Goal: Find specific page/section: Find specific page/section

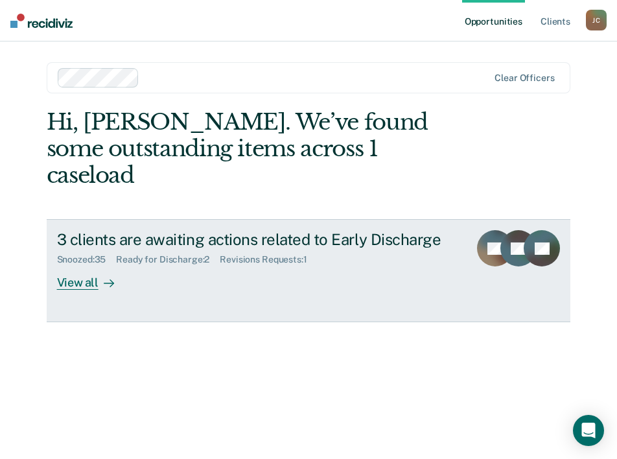
click at [82, 265] on div "View all" at bounding box center [93, 277] width 73 height 25
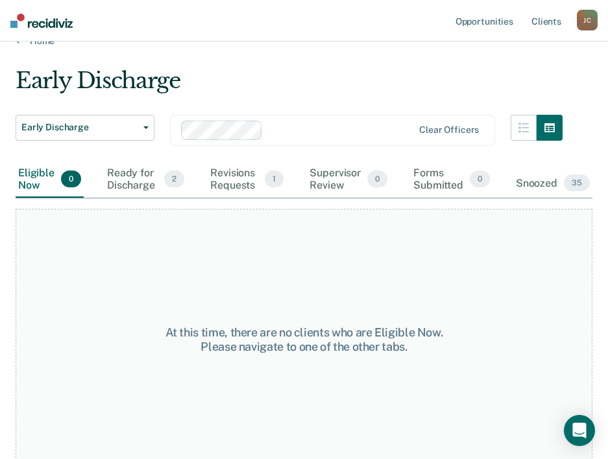
scroll to position [34, 0]
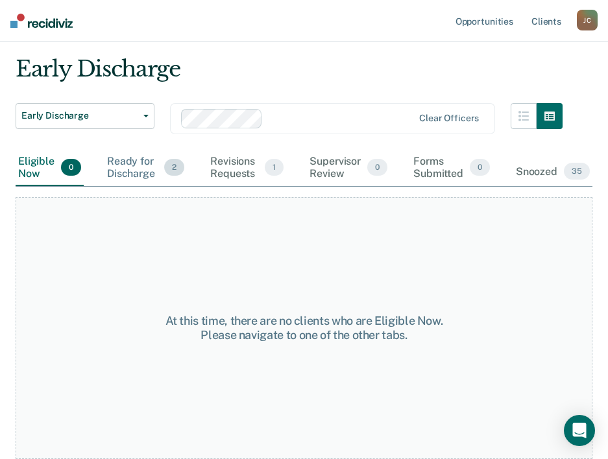
click at [144, 172] on div "Ready for Discharge 2" at bounding box center [145, 168] width 82 height 36
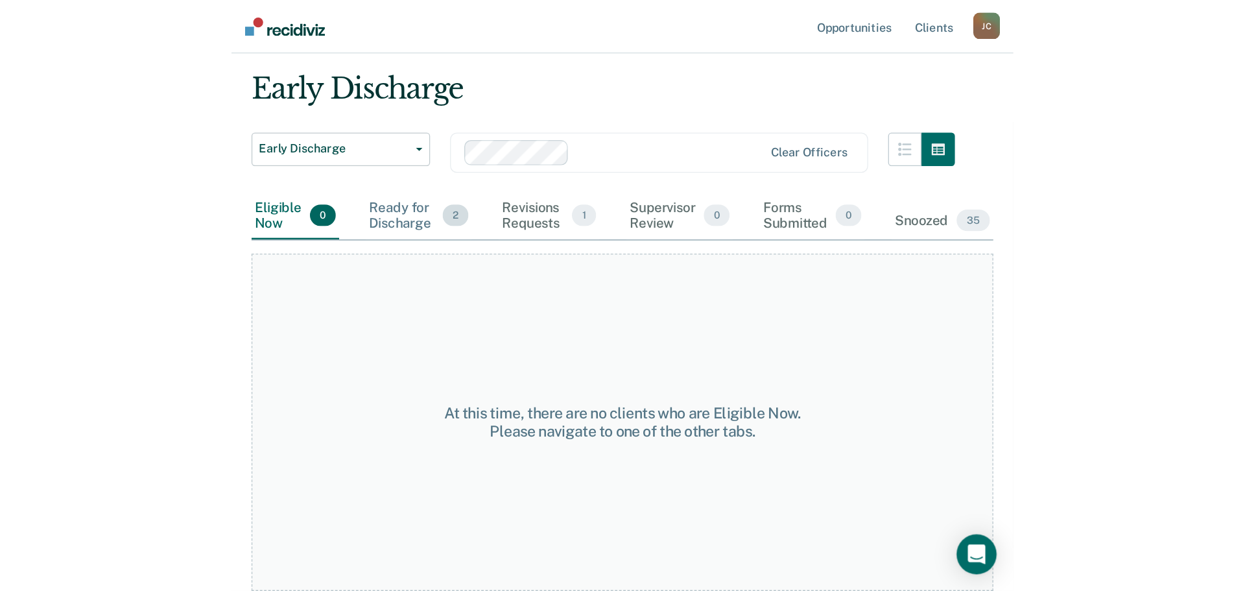
scroll to position [0, 0]
